Goal: Transaction & Acquisition: Book appointment/travel/reservation

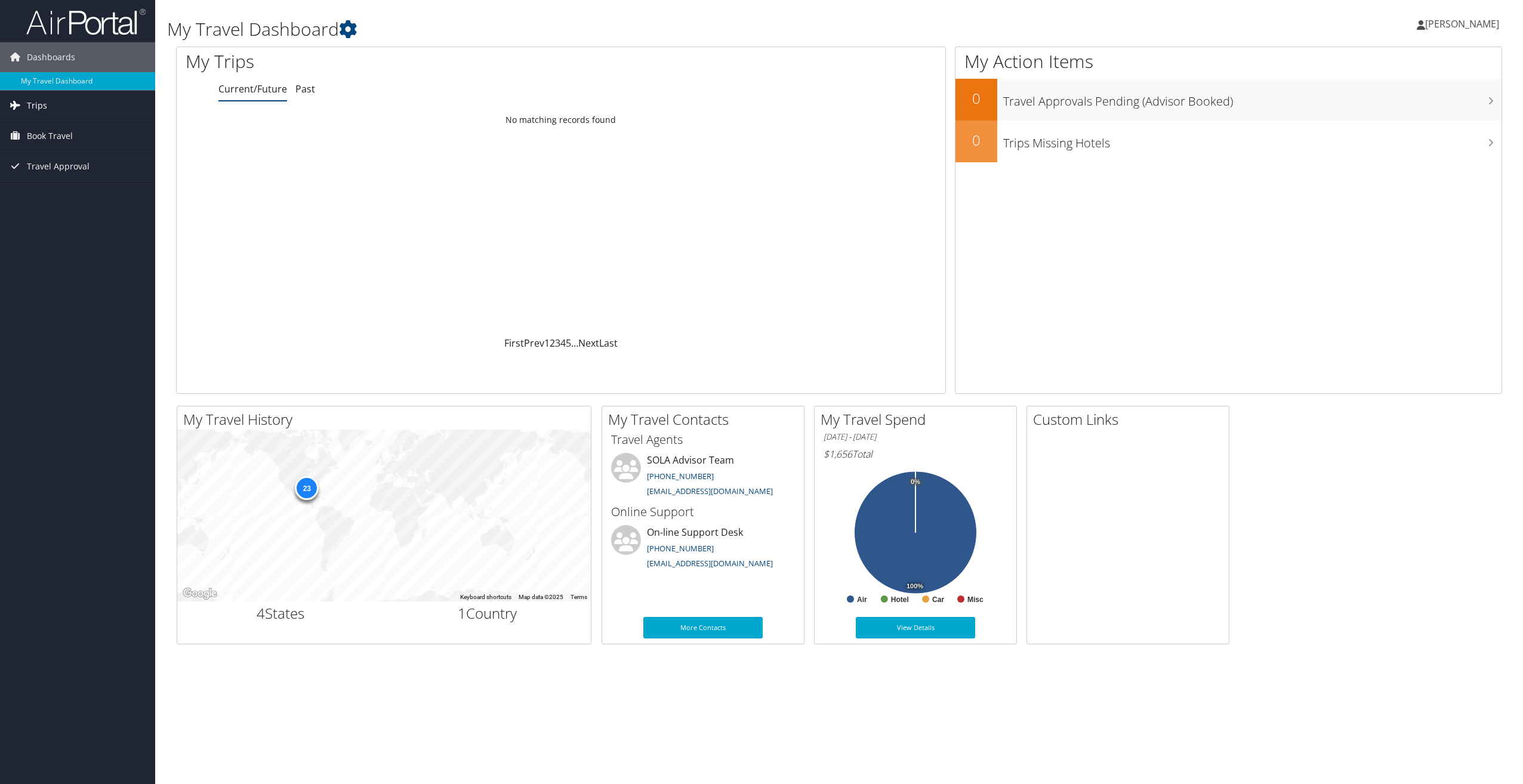
click at [41, 103] on span "Trips" at bounding box center [37, 106] width 20 height 30
click at [53, 140] on link "Past Trips" at bounding box center [78, 147] width 156 height 18
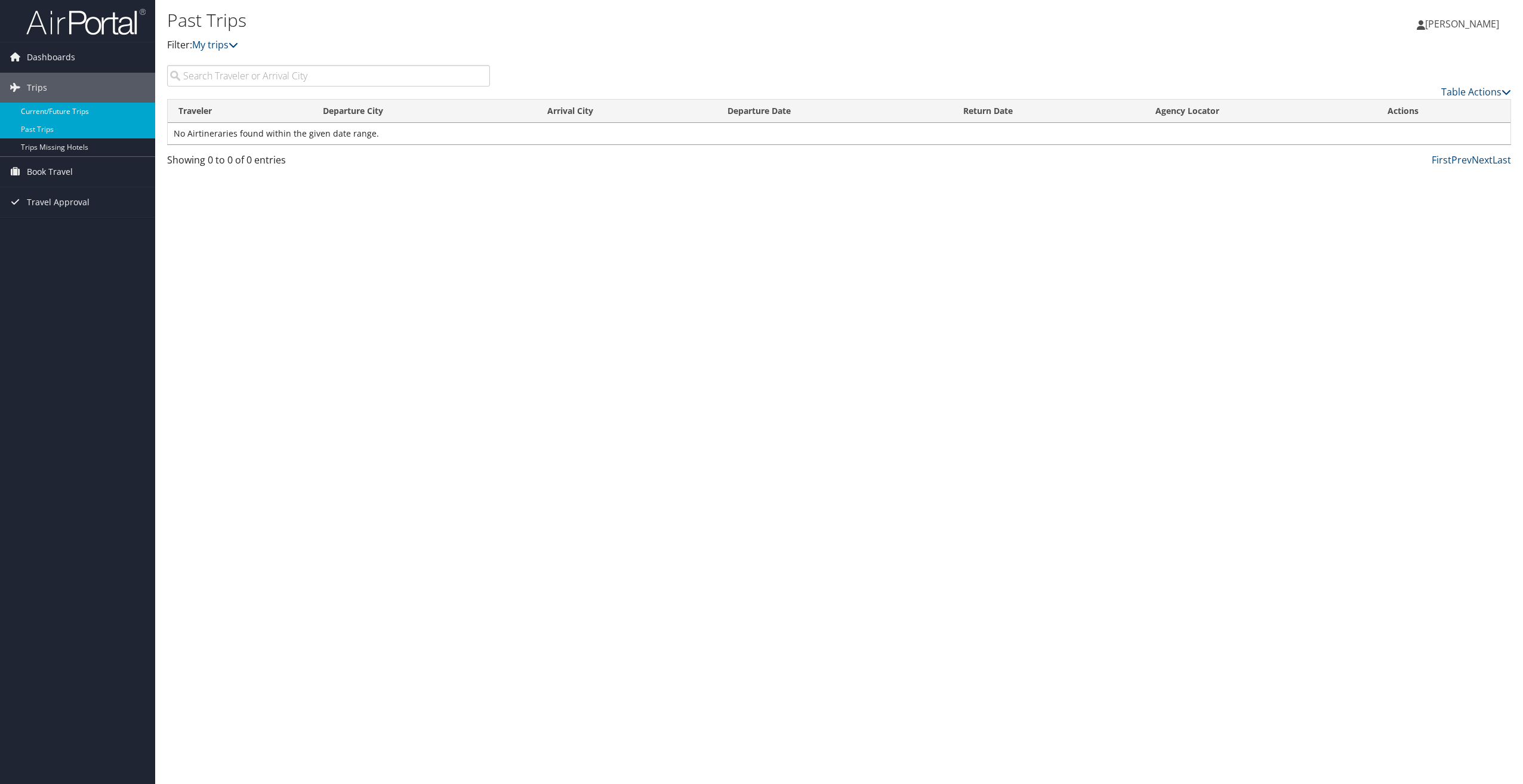
click at [72, 117] on link "Current/Future Trips" at bounding box center [78, 111] width 156 height 18
click at [51, 52] on span "Dashboards" at bounding box center [51, 57] width 48 height 30
click at [55, 77] on link "My Travel Dashboard" at bounding box center [78, 81] width 156 height 18
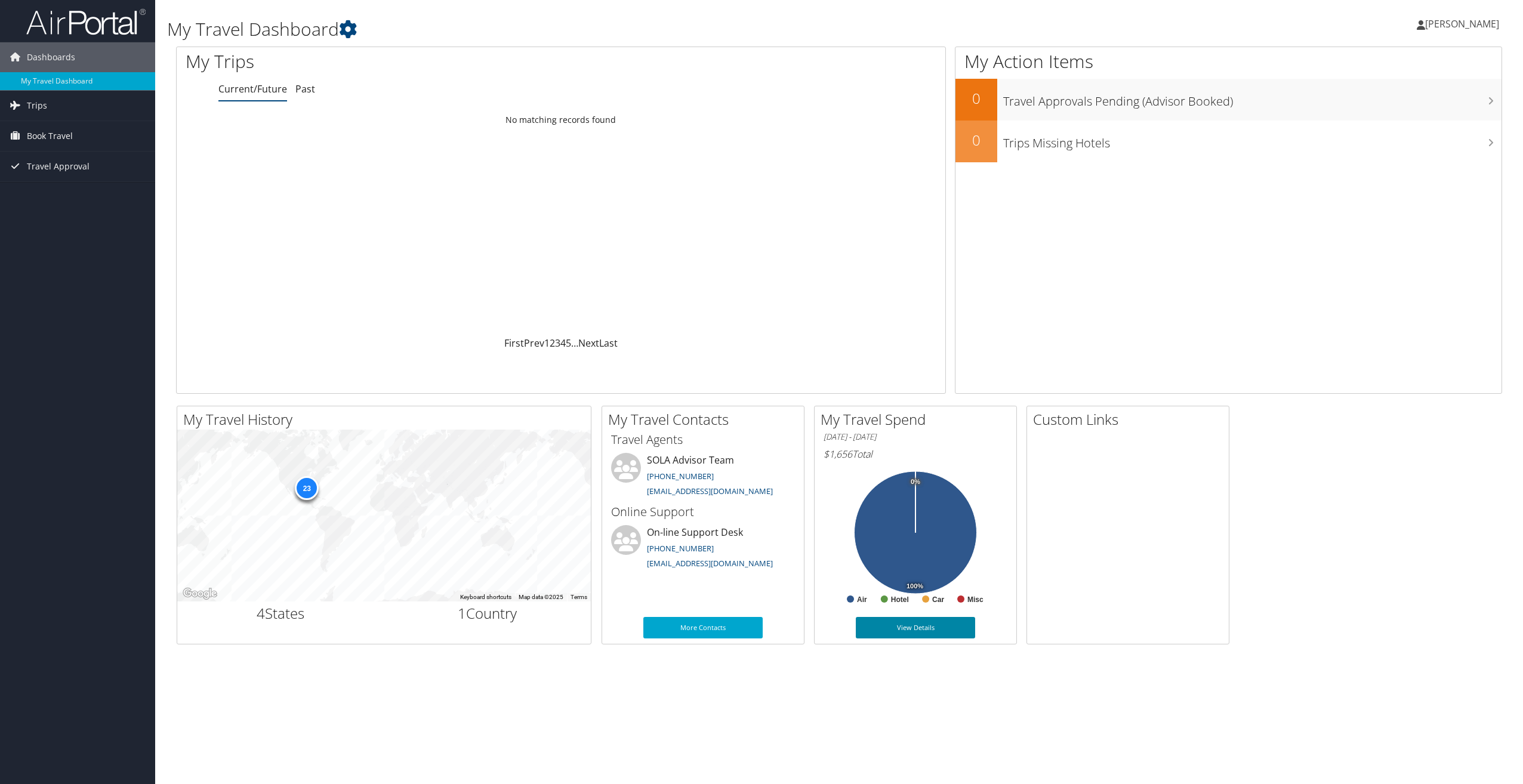
click at [890, 636] on link "View Details" at bounding box center [915, 627] width 119 height 21
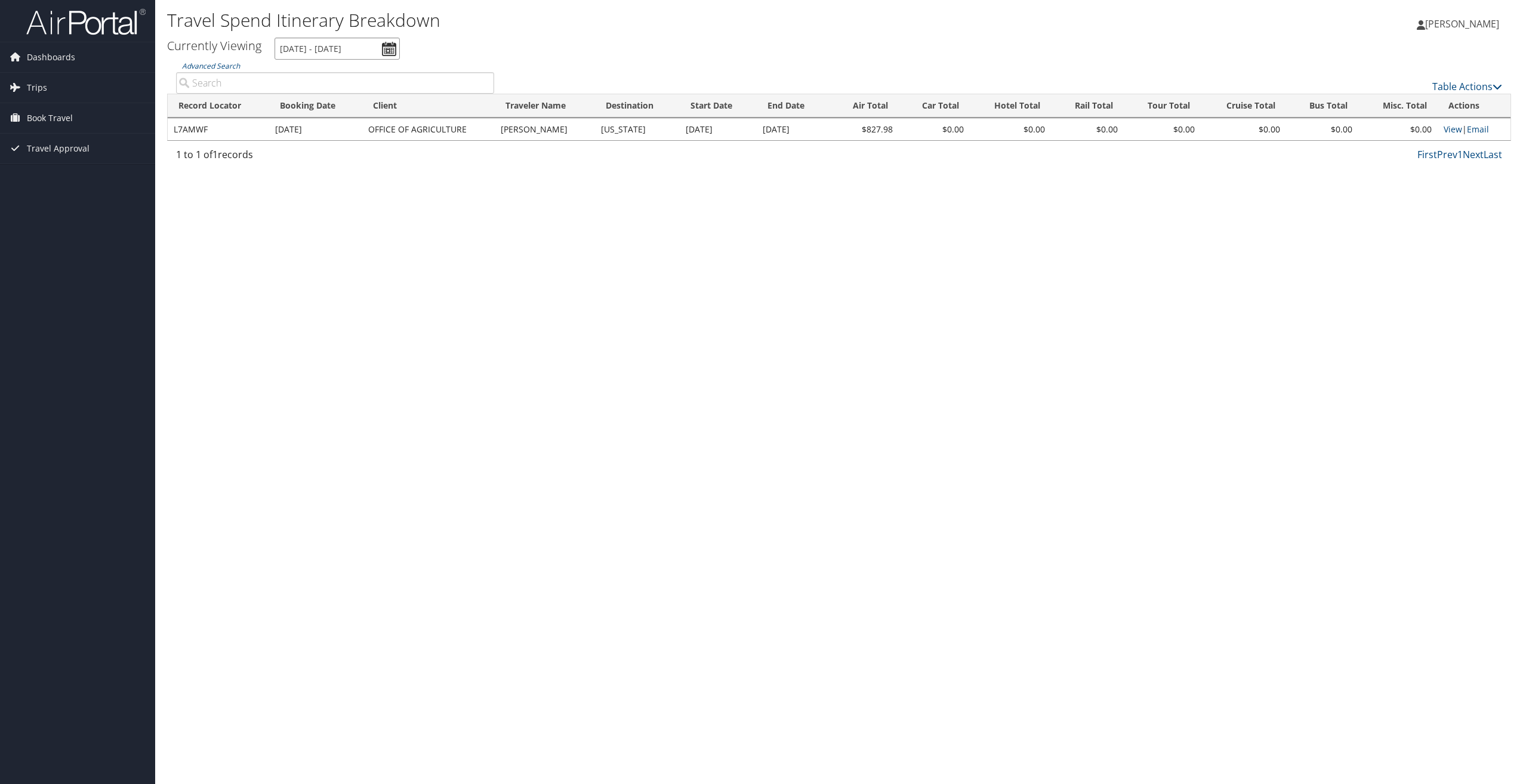
click at [330, 56] on input "[DATE] - [DATE]" at bounding box center [336, 49] width 125 height 22
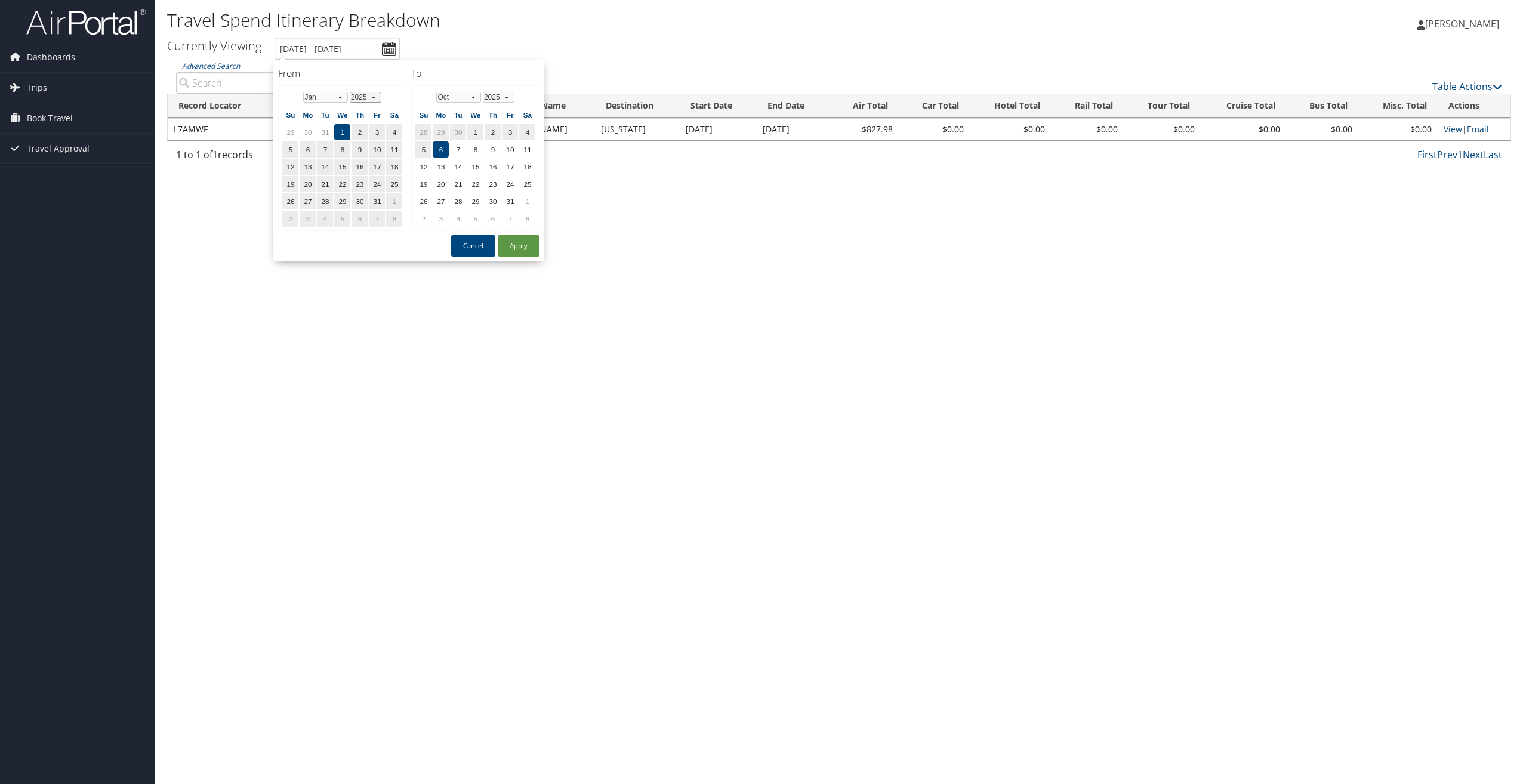
click at [371, 99] on select "1975 1976 1977 1978 1979 1980 1981 1982 1983 1984 1985 1986 1987 1988 1989 1990…" at bounding box center [366, 97] width 31 height 11
click at [514, 253] on button "Apply" at bounding box center [518, 245] width 42 height 21
type input "[DATE] - [DATE]"
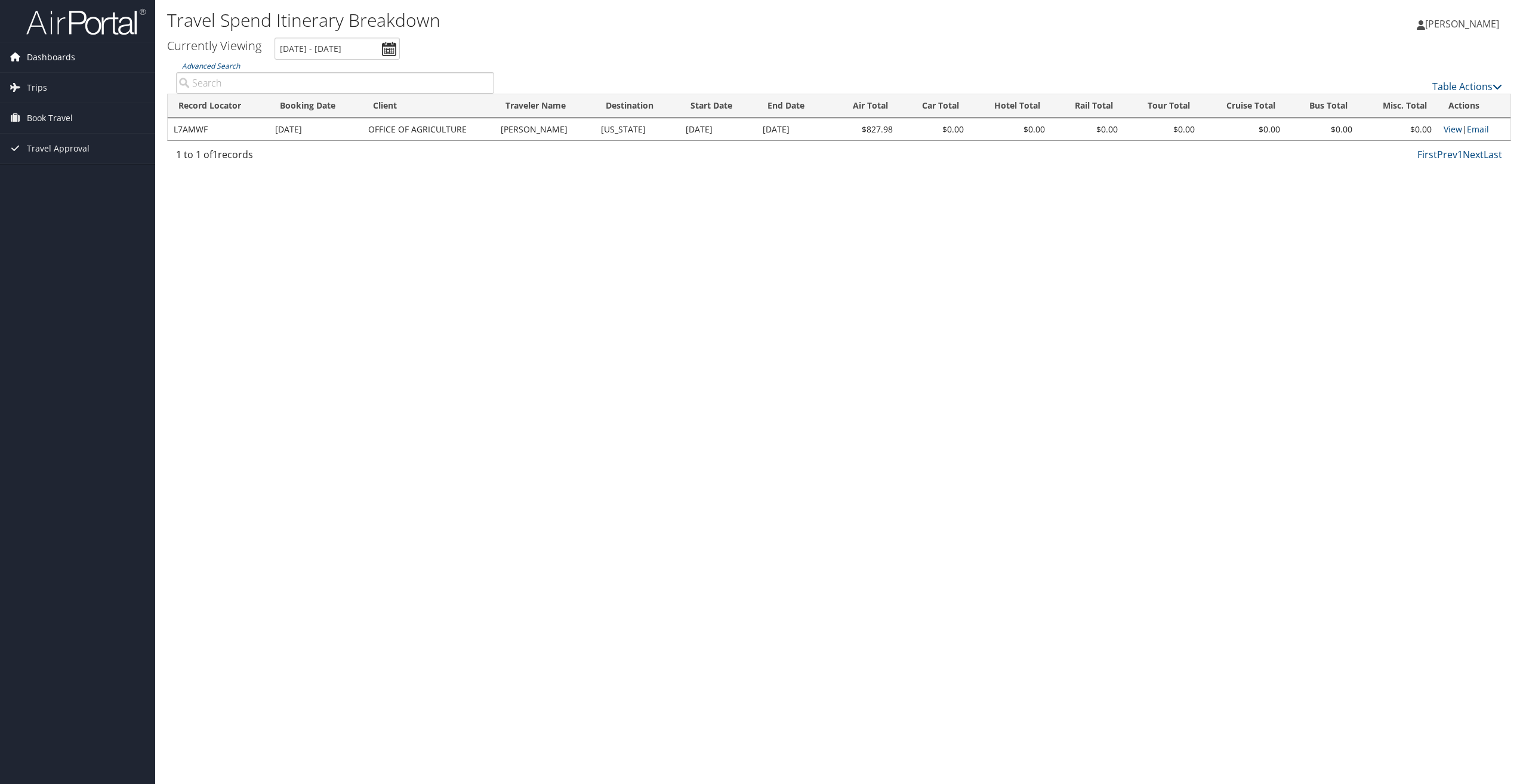
click at [59, 53] on span "Dashboards" at bounding box center [51, 57] width 48 height 30
click at [60, 76] on link "My Travel Dashboard" at bounding box center [78, 81] width 156 height 18
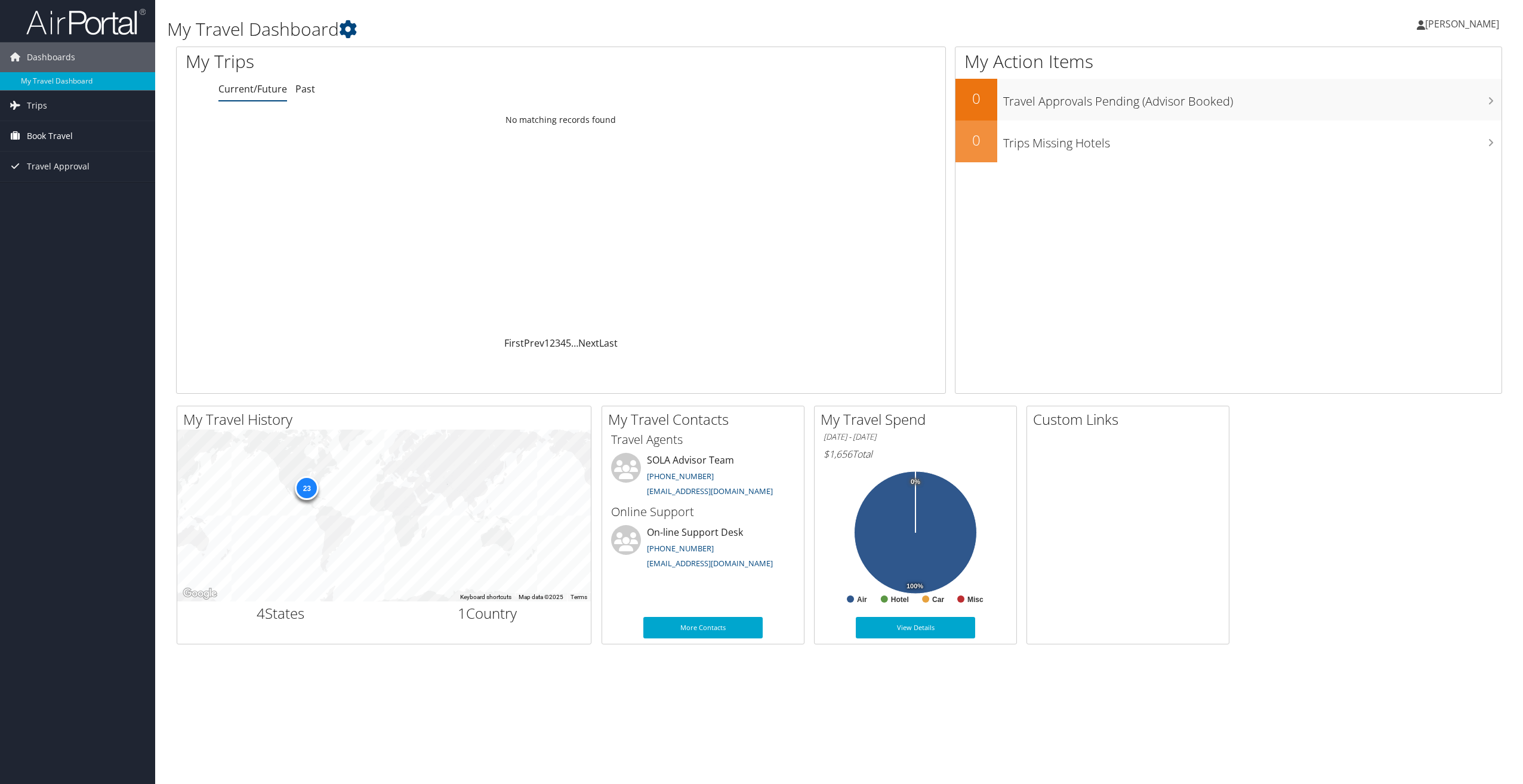
click at [31, 129] on span "Book Travel" at bounding box center [50, 136] width 46 height 30
click at [46, 60] on span "Dashboards" at bounding box center [51, 57] width 48 height 30
click at [32, 82] on span "Trips" at bounding box center [37, 88] width 20 height 30
click at [55, 109] on link "Current/Future Trips" at bounding box center [78, 111] width 156 height 18
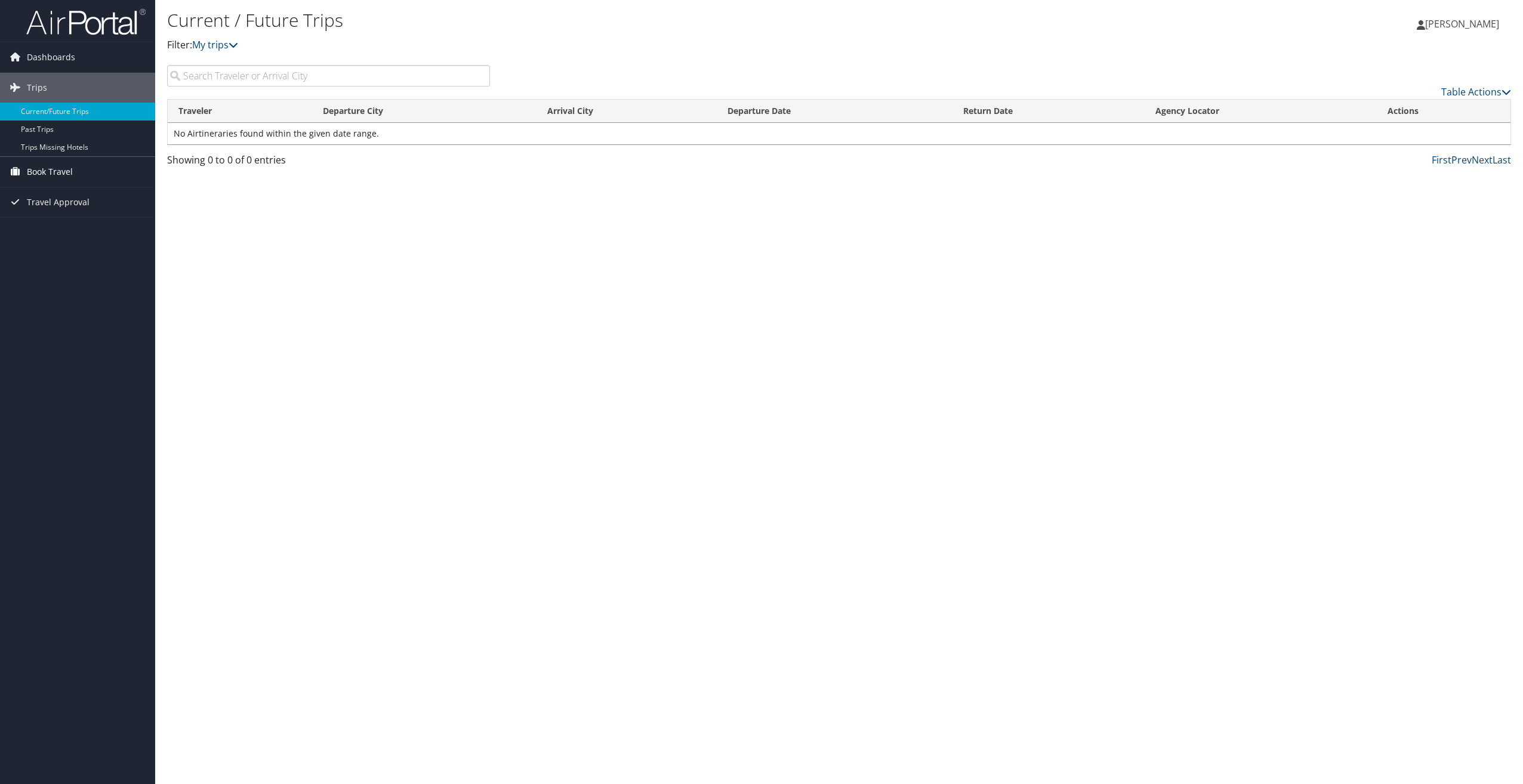
click at [44, 176] on span "Book Travel" at bounding box center [50, 171] width 46 height 30
click at [49, 208] on link "Book/Manage Online Trips" at bounding box center [78, 213] width 156 height 18
